Goal: Navigation & Orientation: Find specific page/section

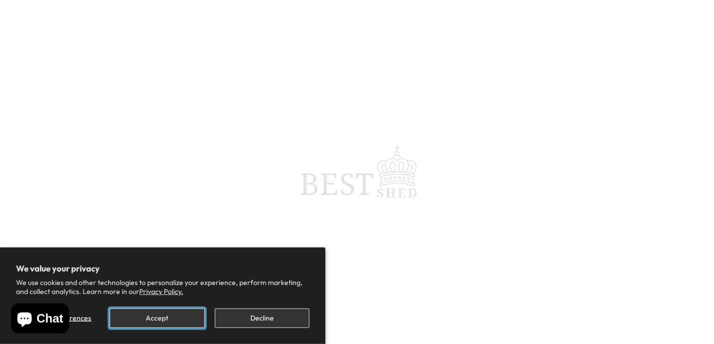
click at [171, 320] on button "Accept" at bounding box center [157, 319] width 95 height 20
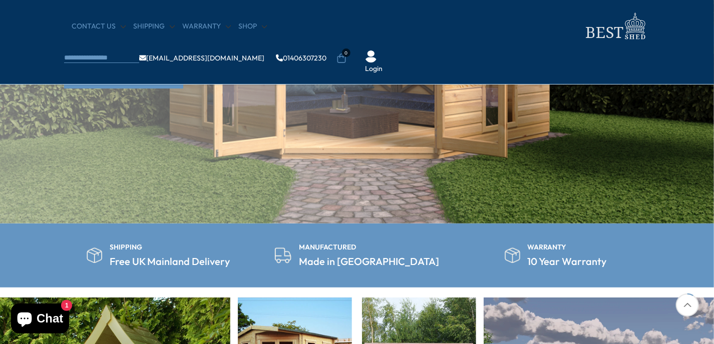
scroll to position [150, 0]
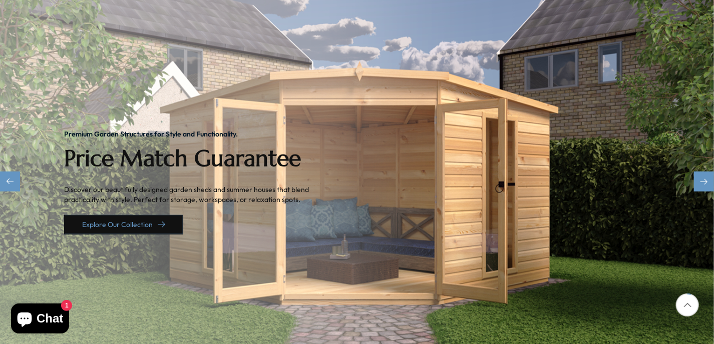
click at [142, 215] on link "Explore Our Collection" at bounding box center [123, 225] width 119 height 20
